Goal: Navigation & Orientation: Find specific page/section

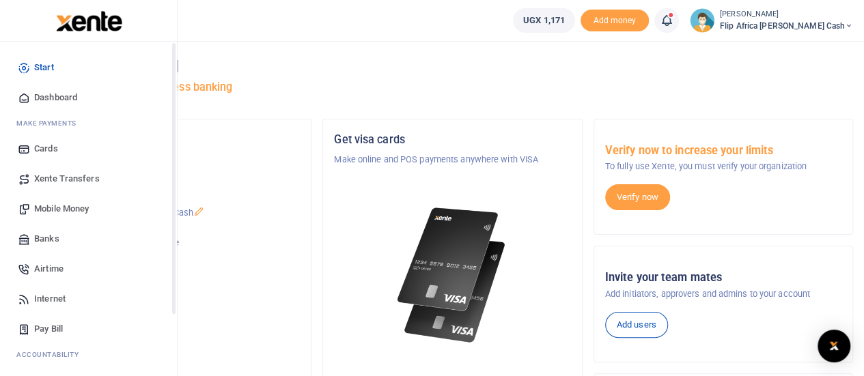
click at [46, 68] on span "Start" at bounding box center [44, 68] width 20 height 14
click at [45, 92] on span "Dashboard" at bounding box center [55, 98] width 43 height 14
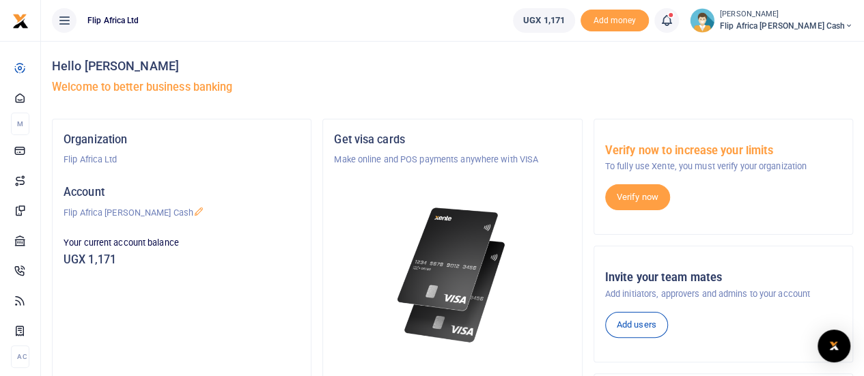
click at [436, 160] on p "Make online and POS payments anywhere with VISA" at bounding box center [452, 160] width 236 height 14
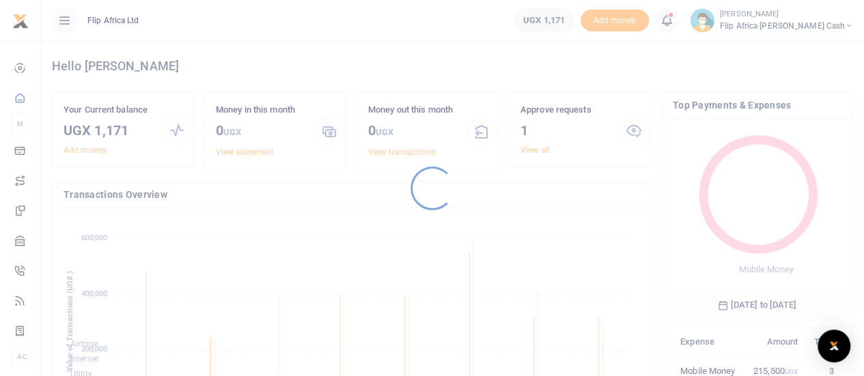
scroll to position [11, 11]
